Goal: Browse casually: Explore the website without a specific task or goal

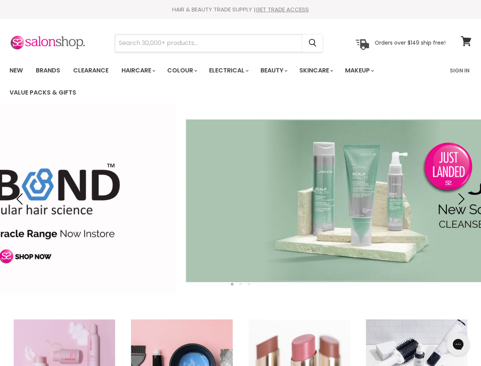
click at [209, 43] on input "Search" at bounding box center [208, 43] width 187 height 18
click at [313, 43] on icon "Search" at bounding box center [313, 43] width 8 height 8
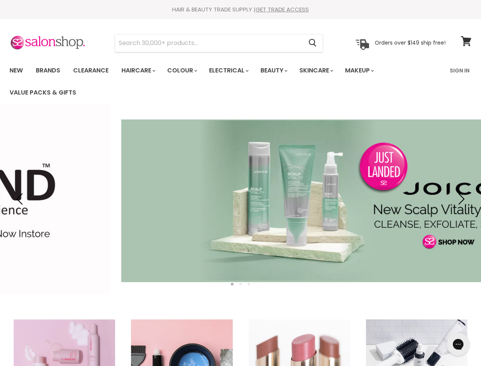
click at [141, 70] on link "Haircare" at bounding box center [138, 70] width 44 height 16
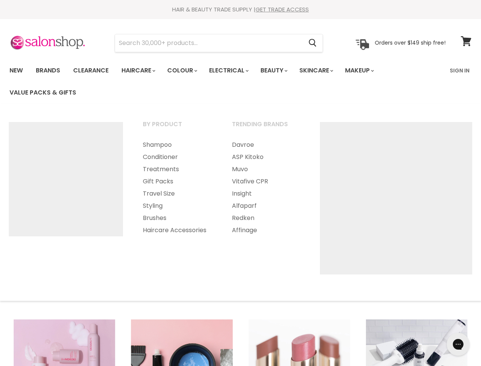
click at [186, 70] on link "Colour" at bounding box center [181, 70] width 40 height 16
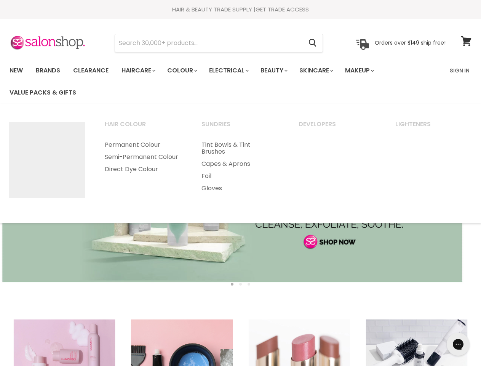
click at [234, 70] on link "Electrical" at bounding box center [228, 70] width 50 height 16
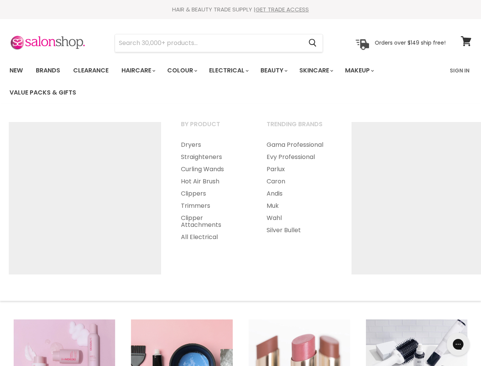
click at [280, 70] on link "Beauty" at bounding box center [273, 70] width 37 height 16
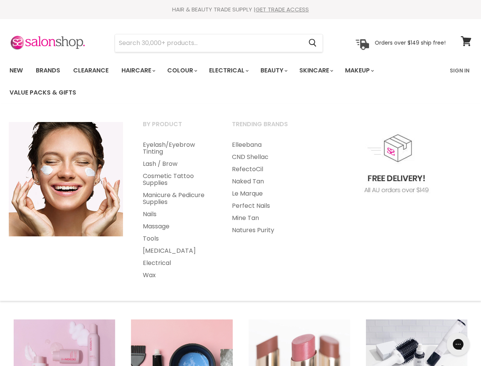
click at [324, 70] on link "Skincare" at bounding box center [316, 70] width 44 height 16
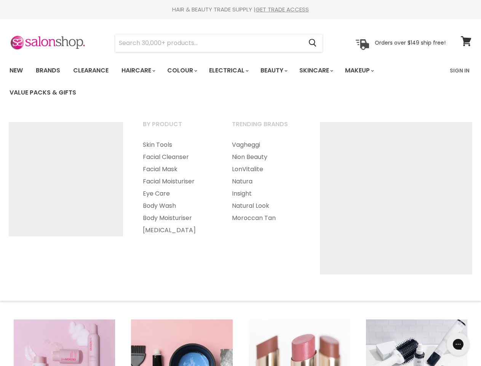
click at [370, 70] on link "Makeup" at bounding box center [358, 70] width 39 height 16
